Goal: Find specific page/section: Find specific page/section

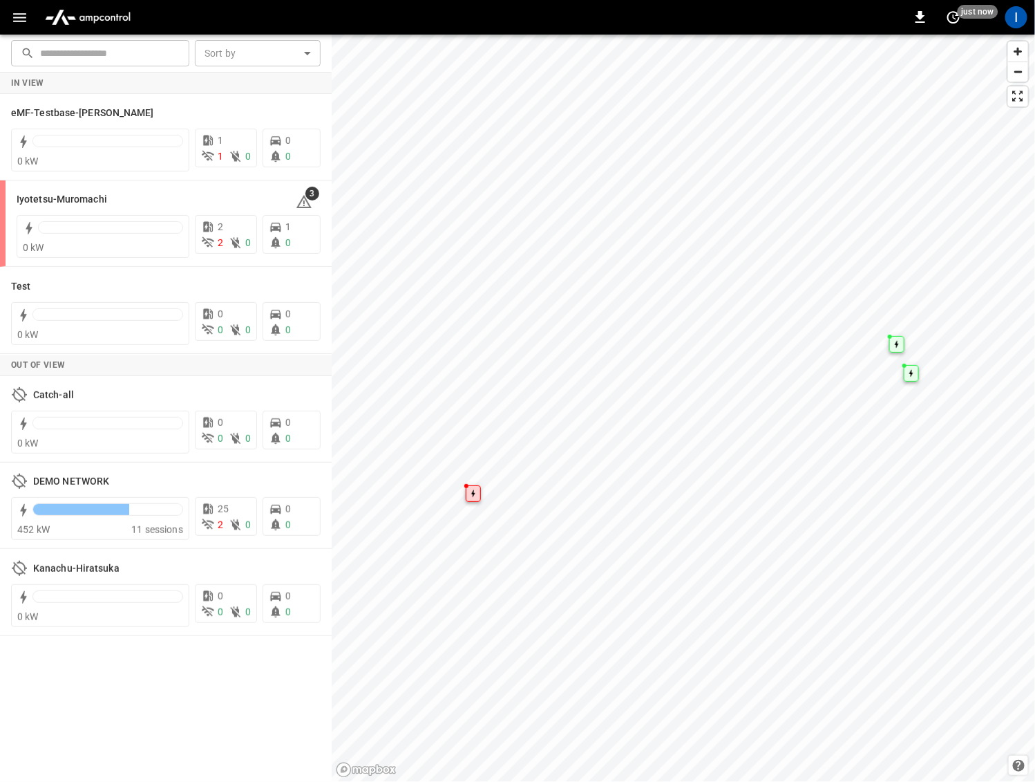
click at [20, 28] on button "button" at bounding box center [20, 18] width 28 height 26
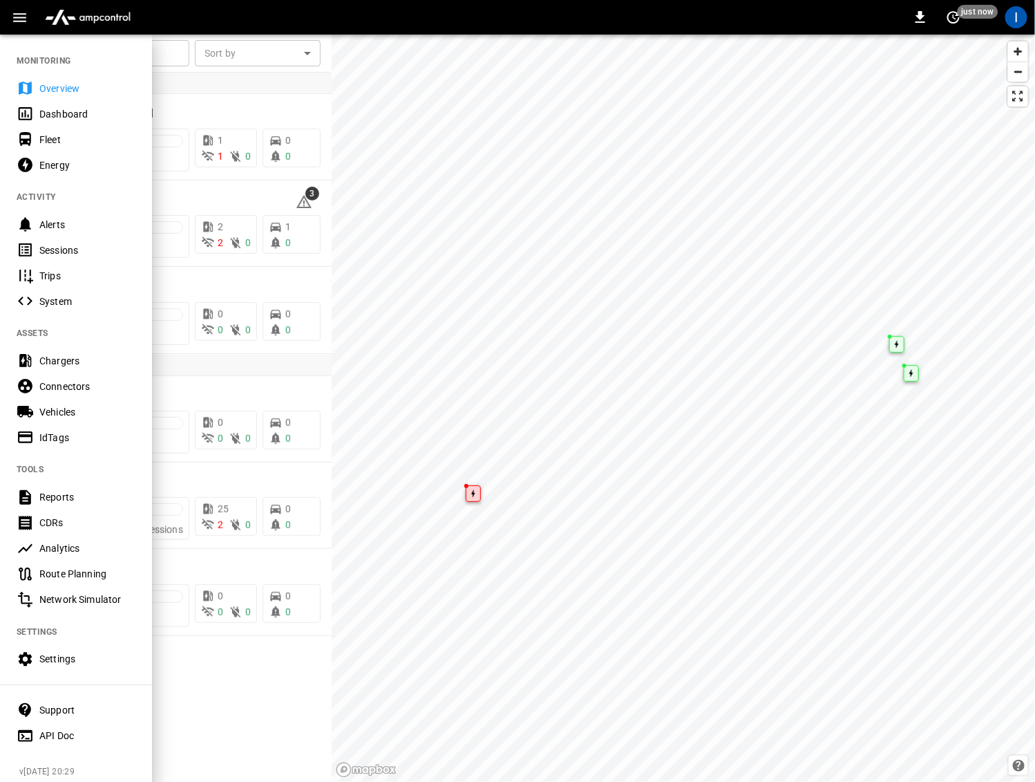
click at [70, 243] on div "Sessions" at bounding box center [87, 250] width 96 height 14
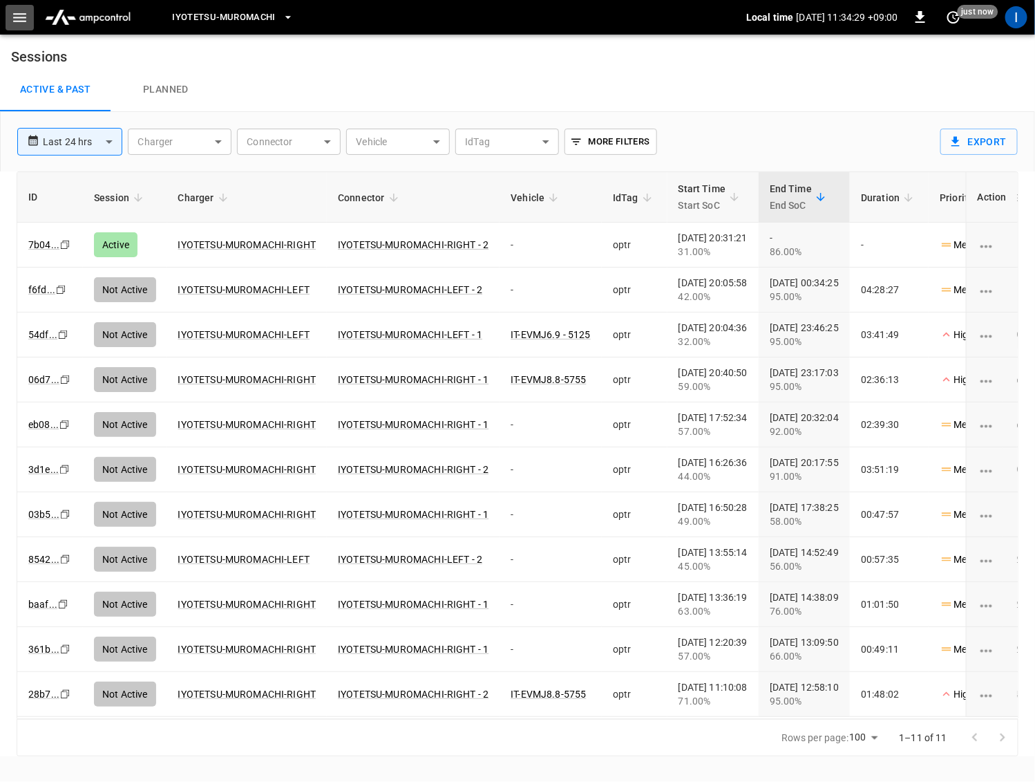
click at [24, 18] on icon "button" at bounding box center [19, 17] width 17 height 17
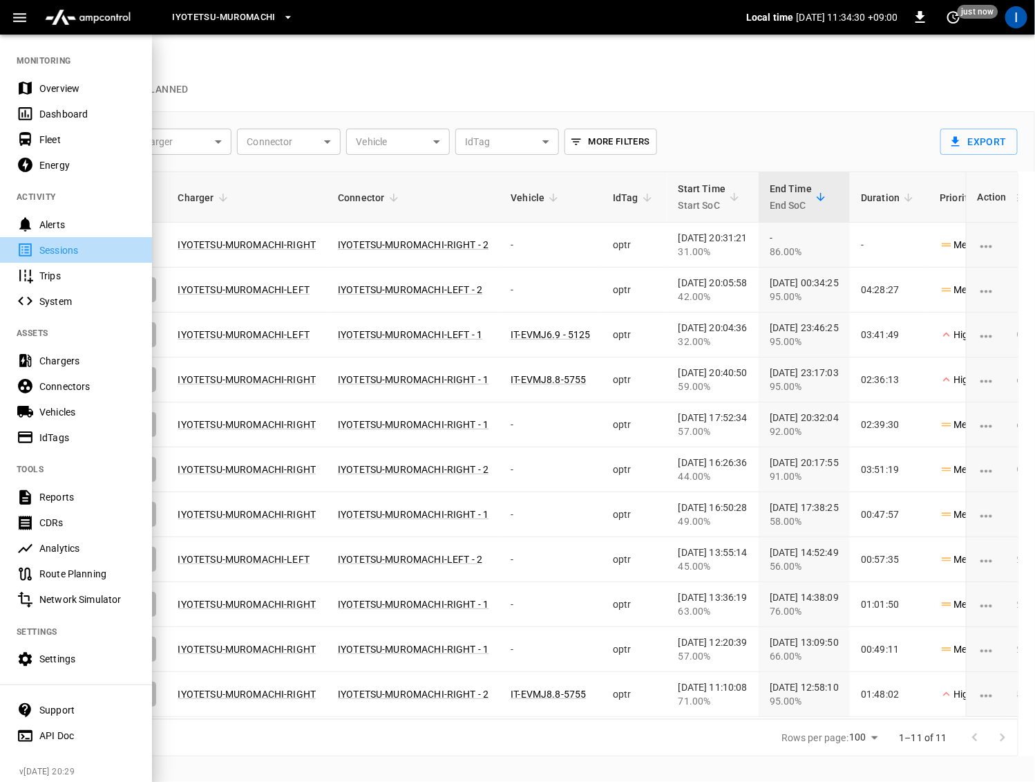
click at [66, 246] on div "Sessions" at bounding box center [87, 250] width 96 height 14
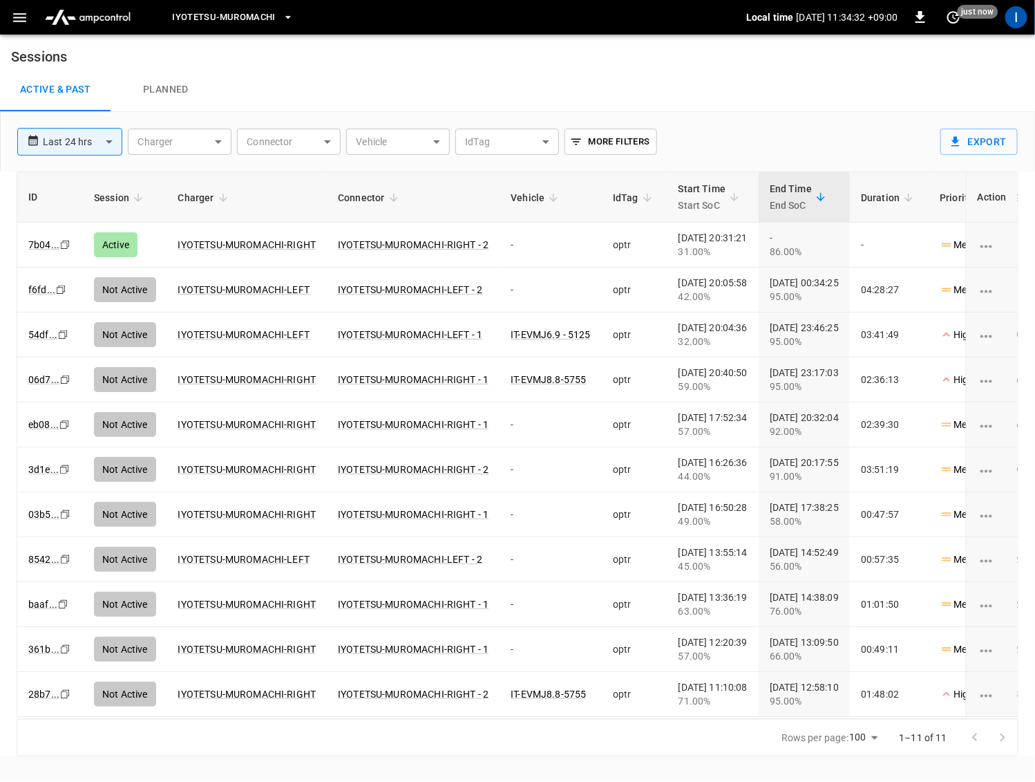
click at [275, 17] on span "Iyotetsu-Muromachi" at bounding box center [224, 18] width 104 height 16
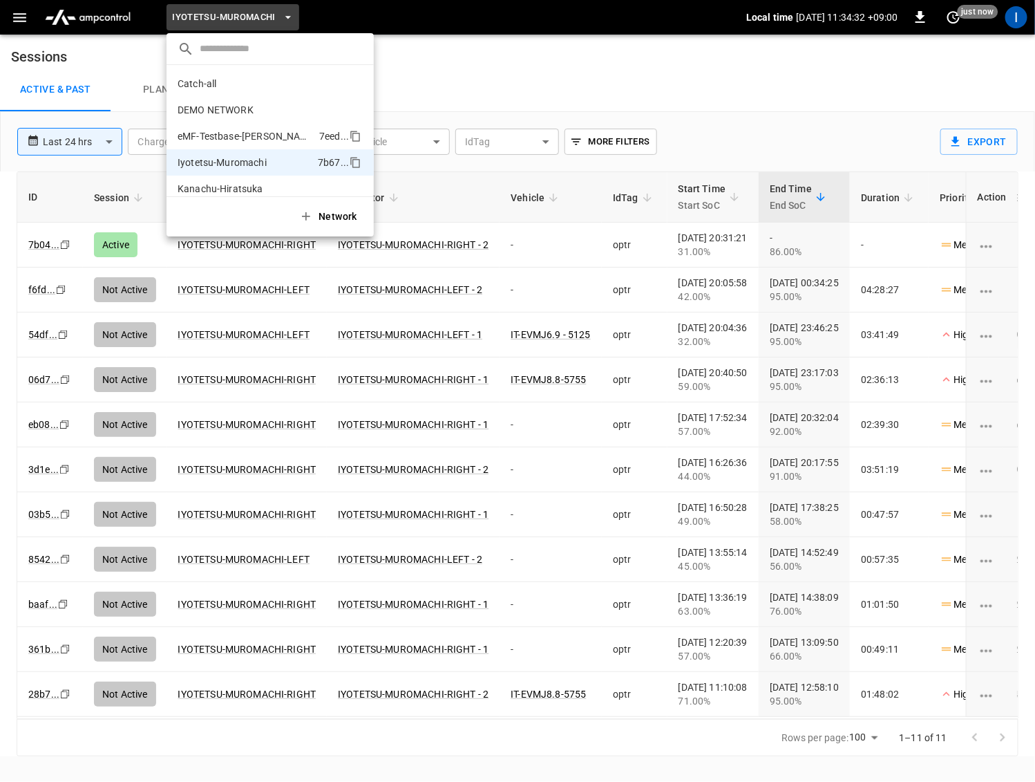
scroll to position [37, 0]
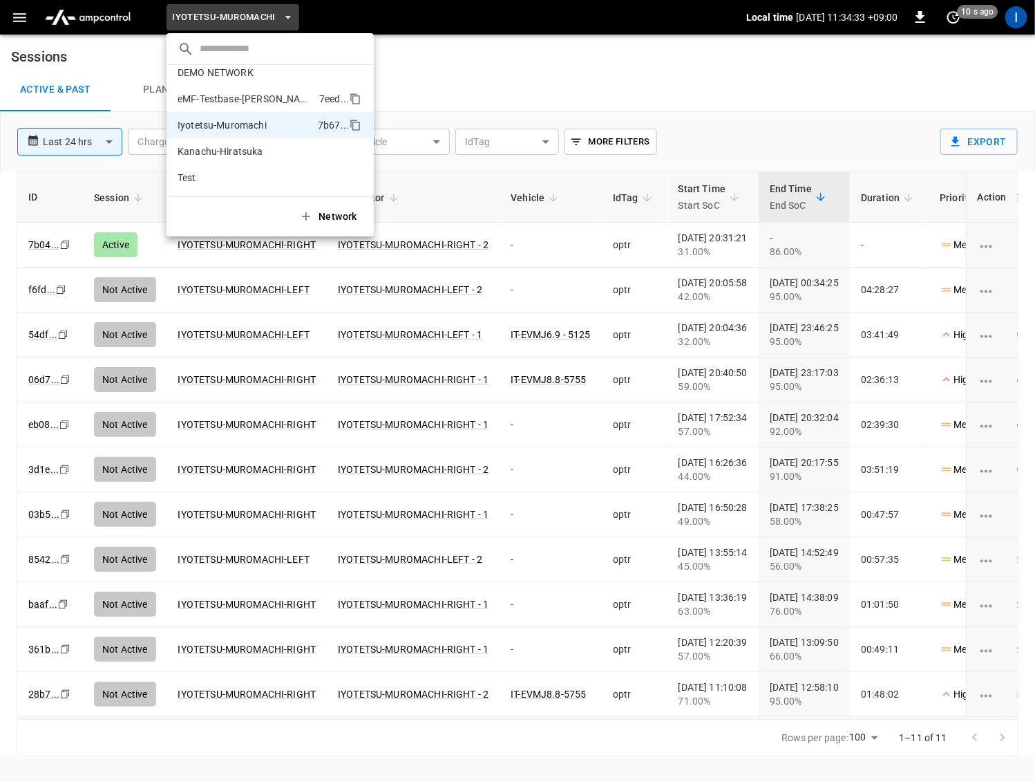
click at [256, 102] on p "eMF-Testbase-Musashimurayama" at bounding box center [246, 99] width 136 height 14
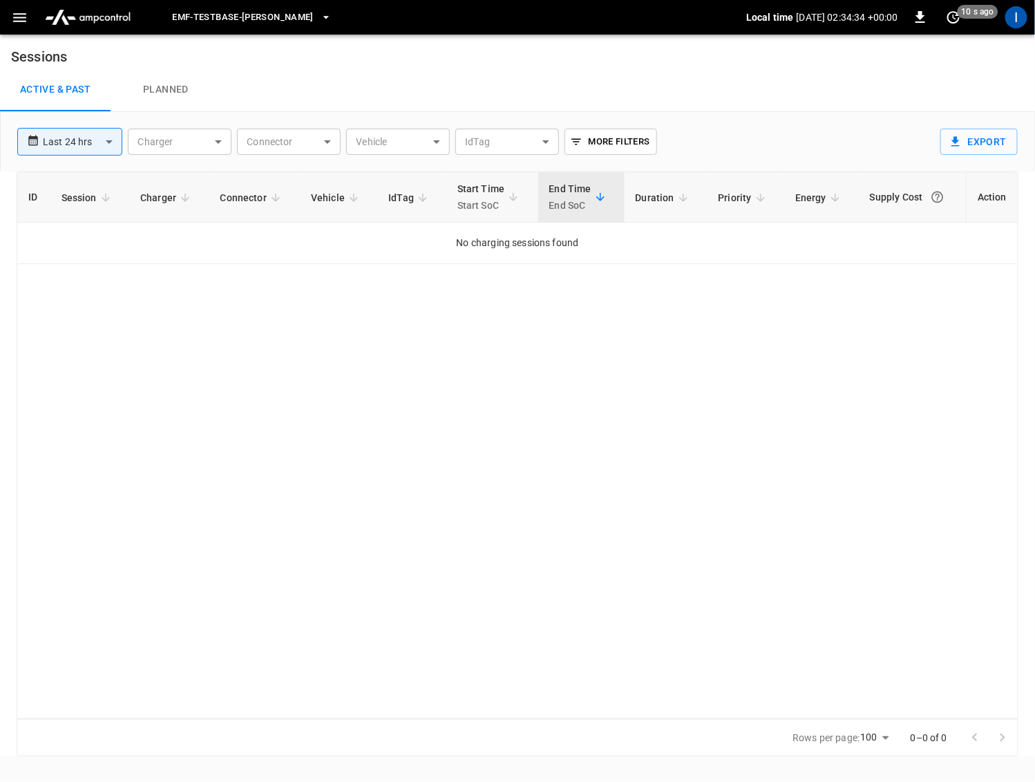
click at [277, 17] on span "eMF-Testbase-Musashimurayama" at bounding box center [243, 18] width 142 height 16
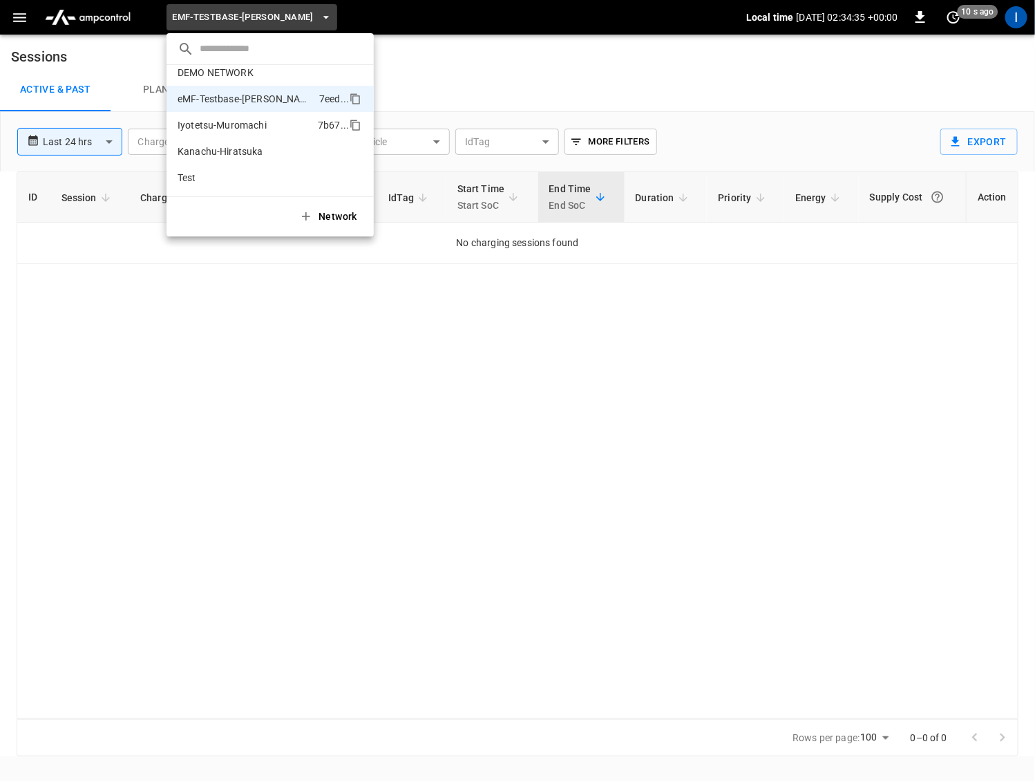
click at [256, 128] on p "Iyotetsu-Muromachi" at bounding box center [222, 125] width 89 height 14
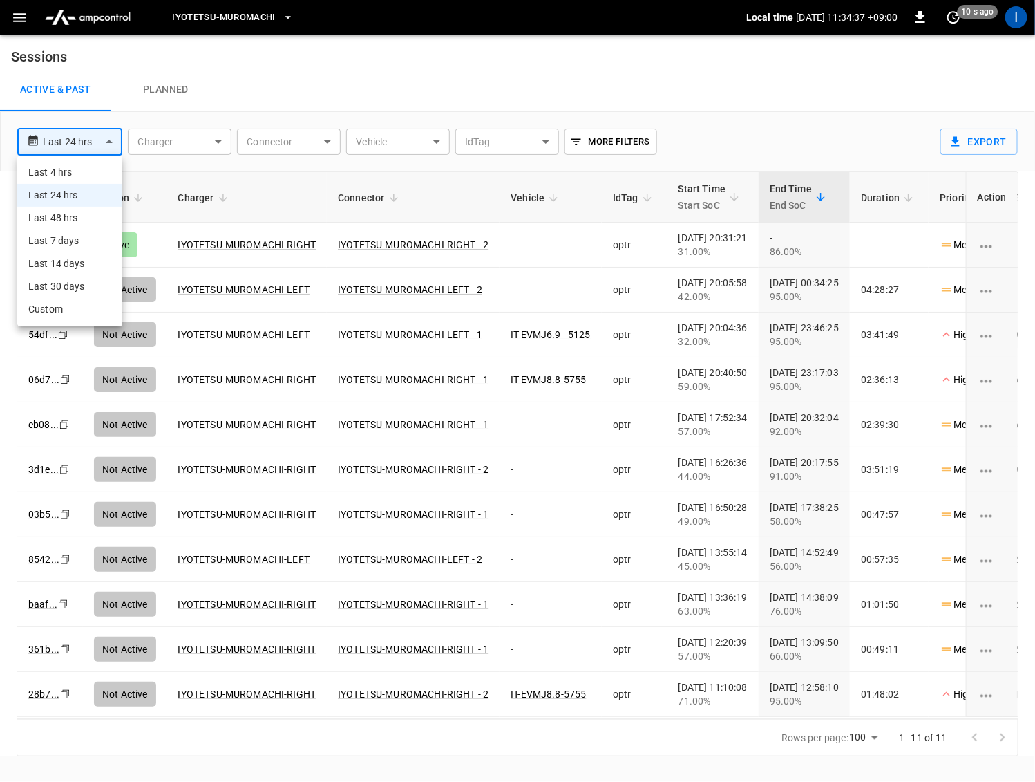
click at [76, 149] on body "**********" at bounding box center [517, 378] width 1035 height 756
click at [73, 173] on li "Last 4 hrs" at bounding box center [69, 172] width 105 height 23
type input "**********"
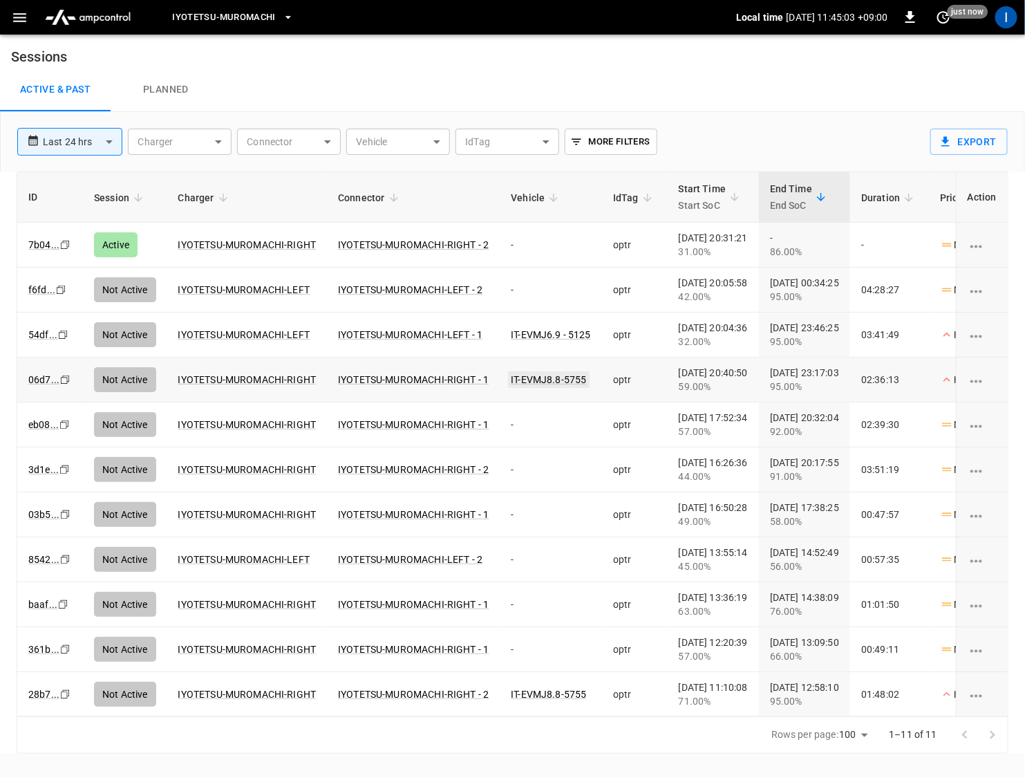
click at [563, 379] on link "IT-EVMJ8.8-5755" at bounding box center [548, 379] width 81 height 17
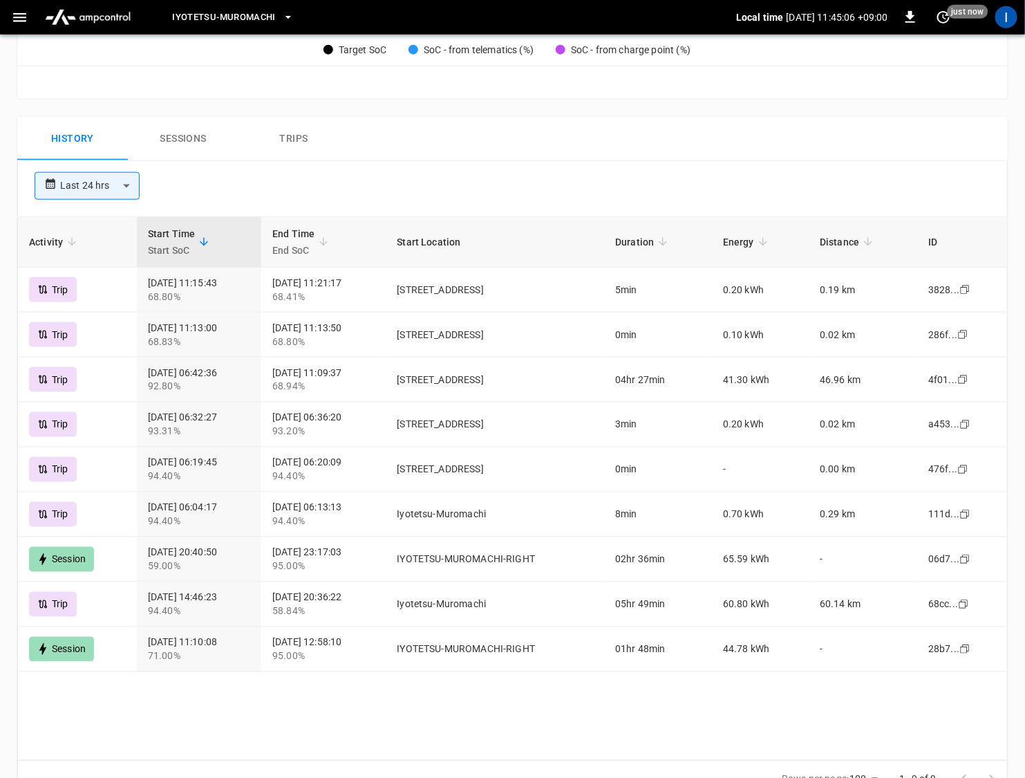
scroll to position [674, 0]
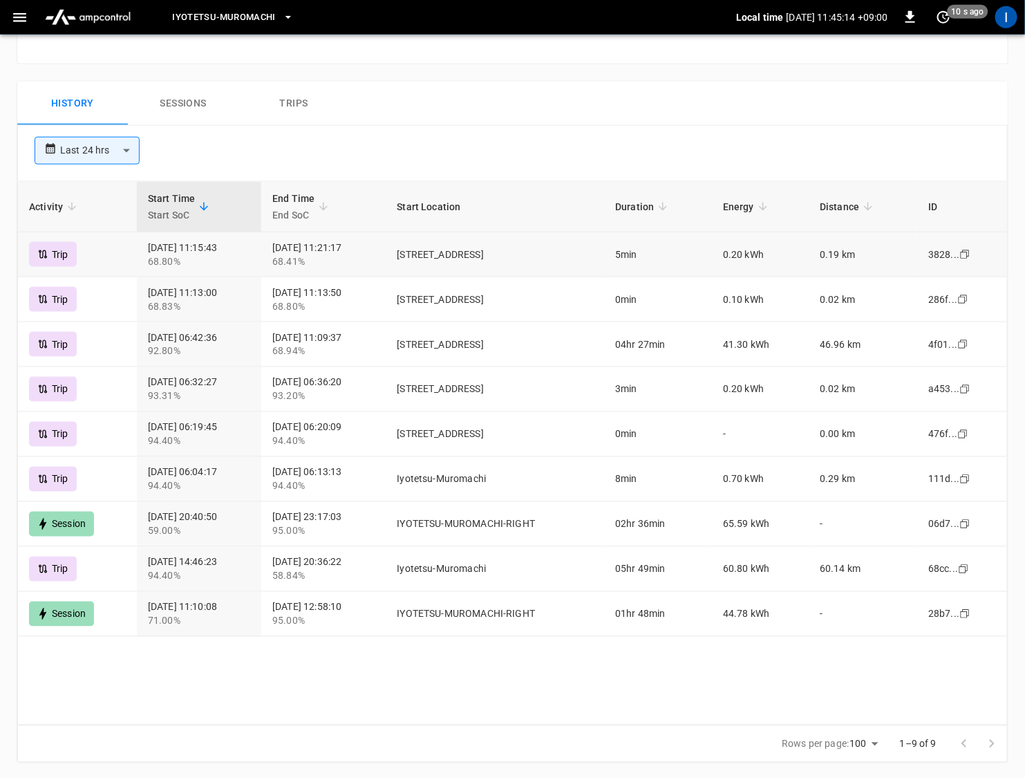
click at [48, 249] on icon at bounding box center [42, 254] width 11 height 11
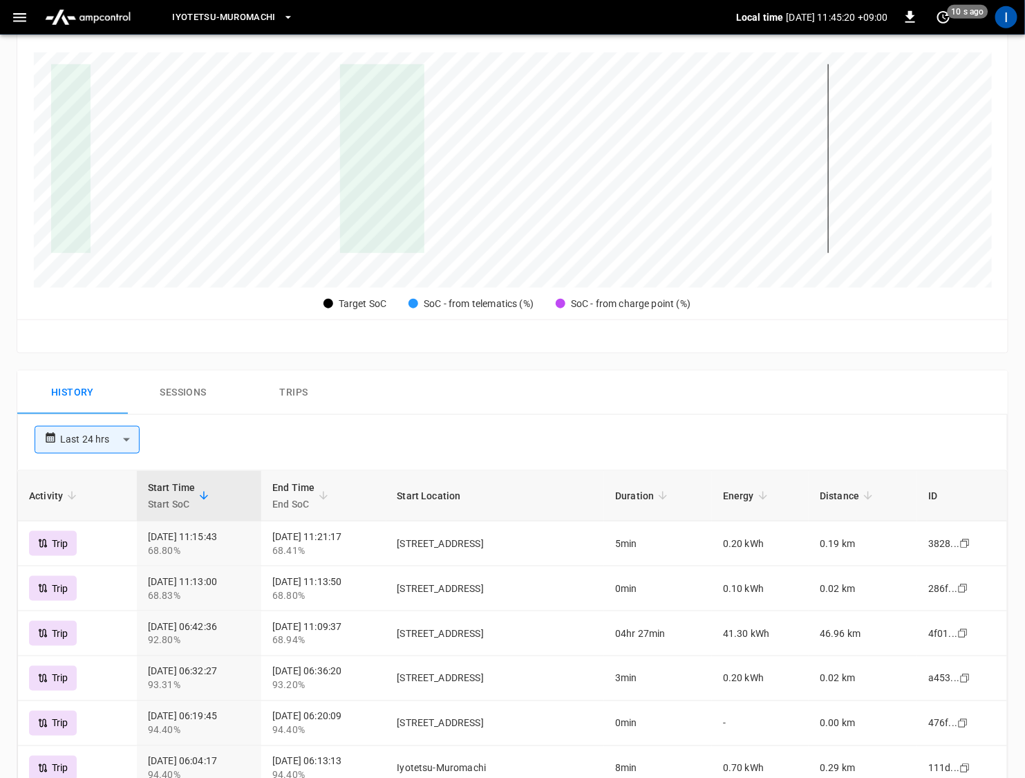
scroll to position [0, 0]
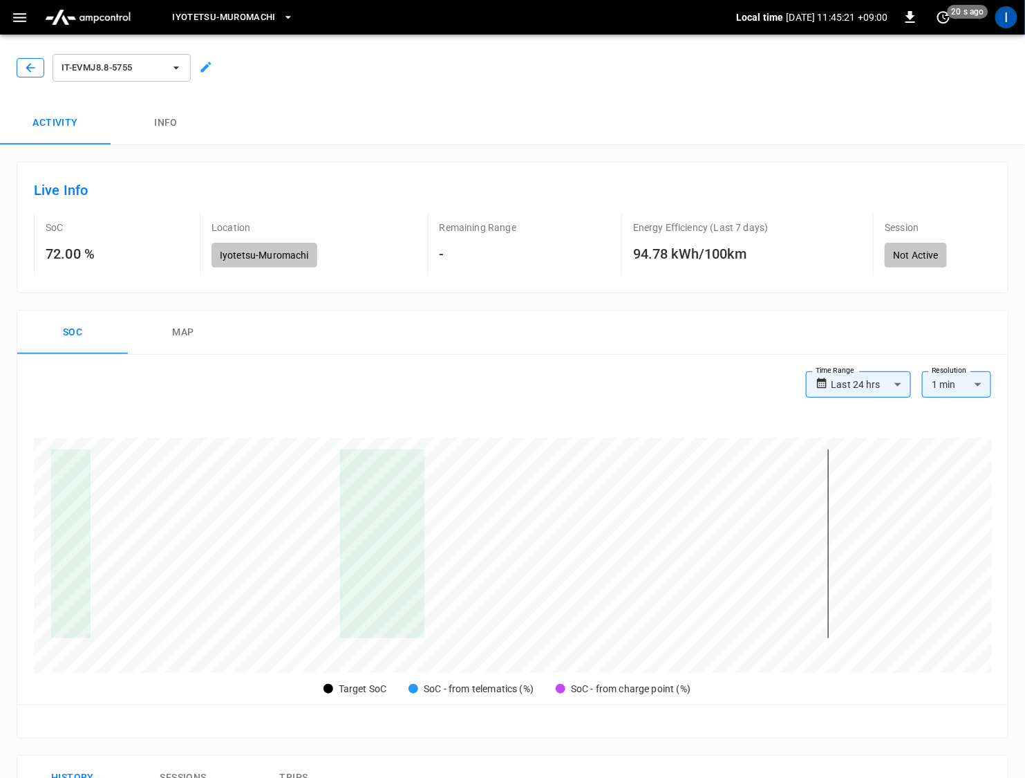
click at [23, 68] on icon "button" at bounding box center [30, 68] width 14 height 14
